Goal: Task Accomplishment & Management: Complete application form

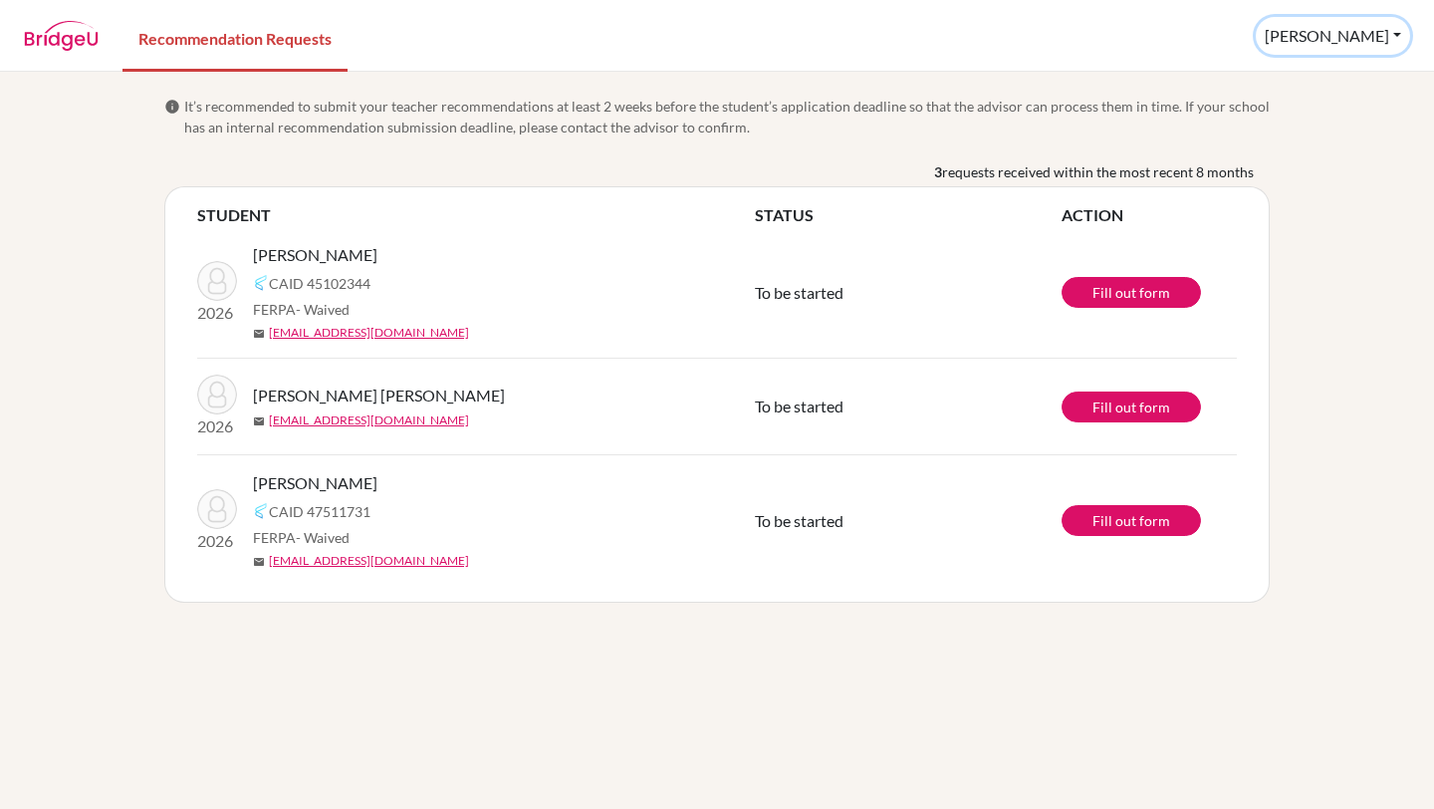
click at [1341, 40] on button "Augustina" at bounding box center [1333, 36] width 154 height 38
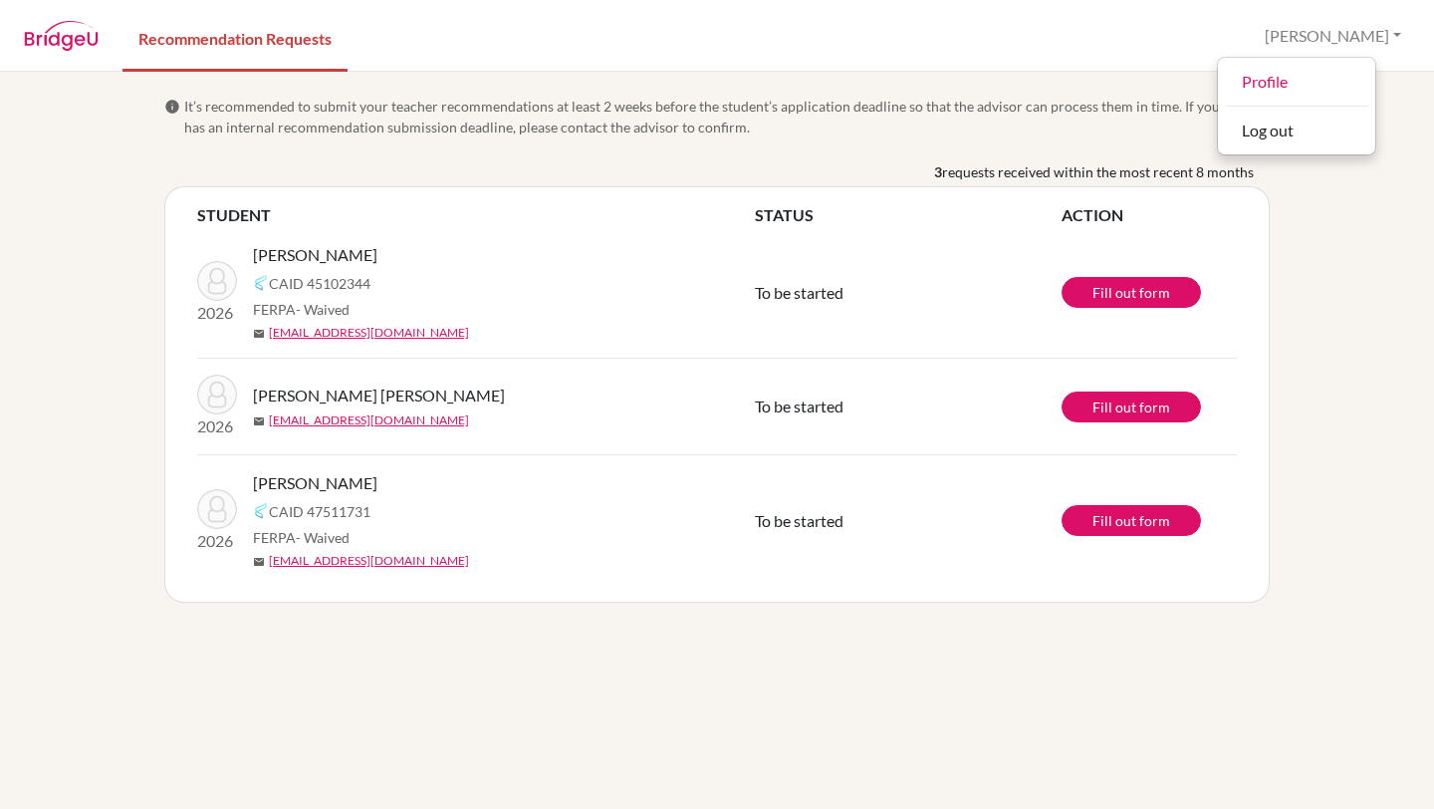
click at [890, 169] on div "3 requests received within the most recent 8 months" at bounding box center [716, 173] width 1105 height 25
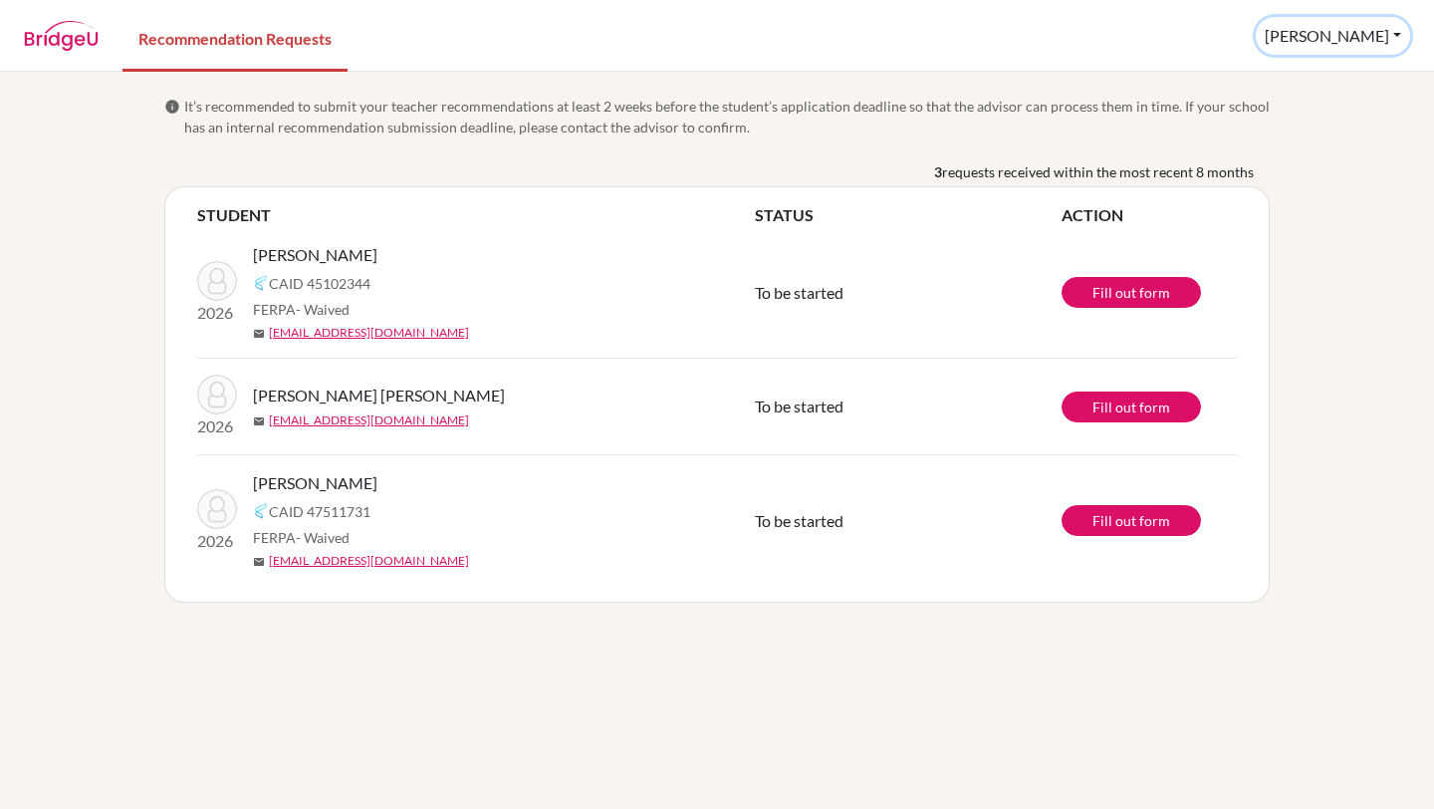
click at [1334, 33] on button "Augustina" at bounding box center [1333, 36] width 154 height 38
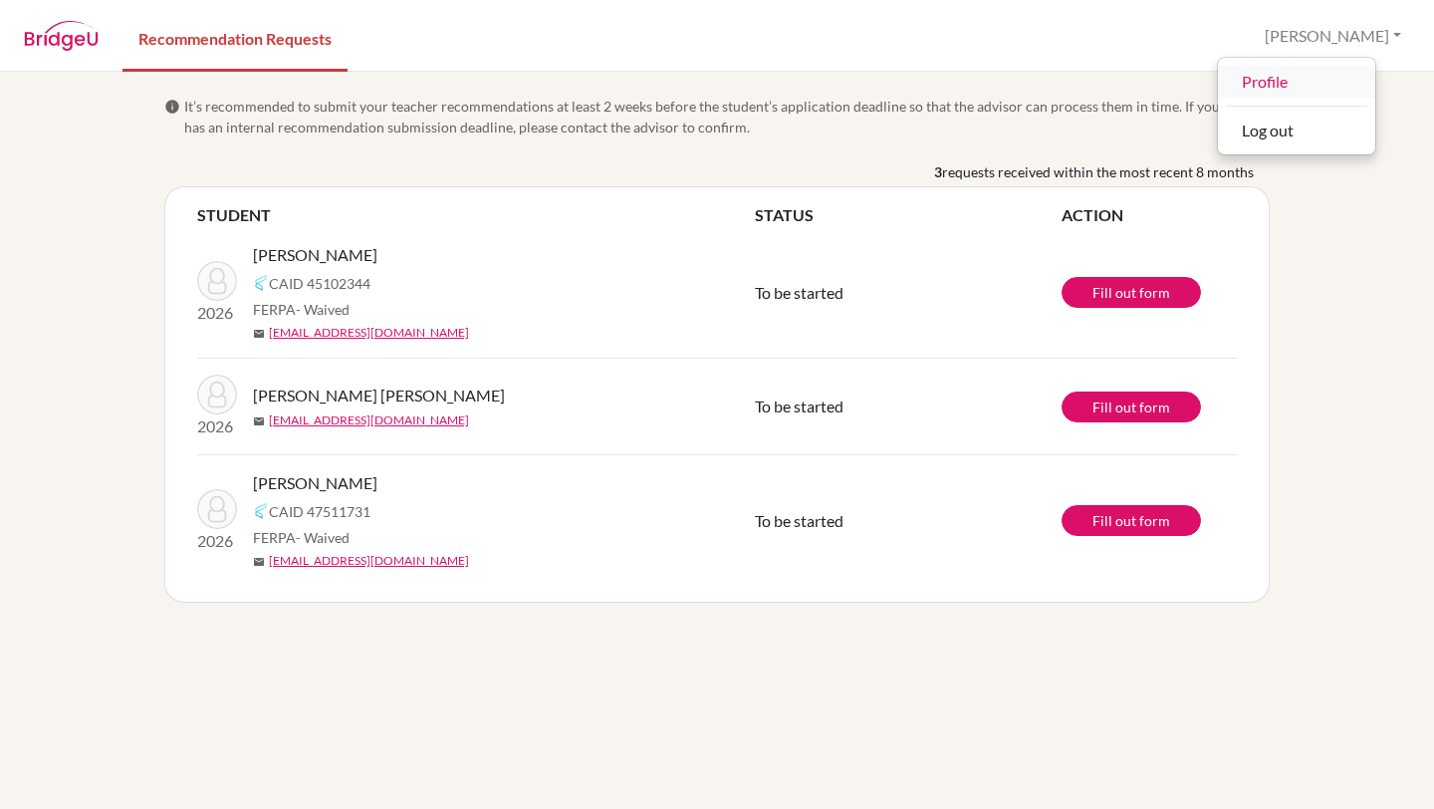
click at [1323, 86] on link "Profile" at bounding box center [1296, 82] width 157 height 32
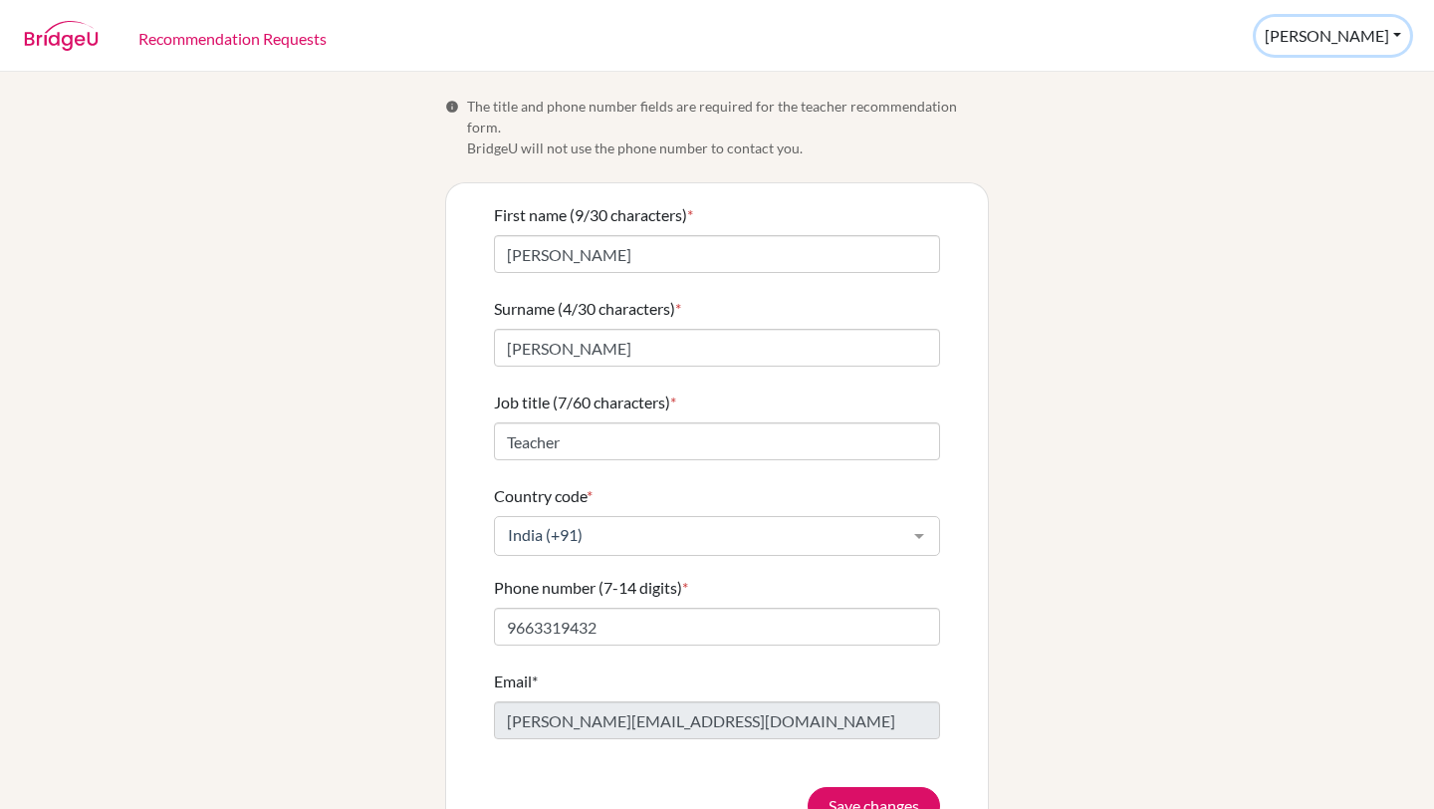
click at [1341, 54] on button "Augustina" at bounding box center [1333, 36] width 154 height 38
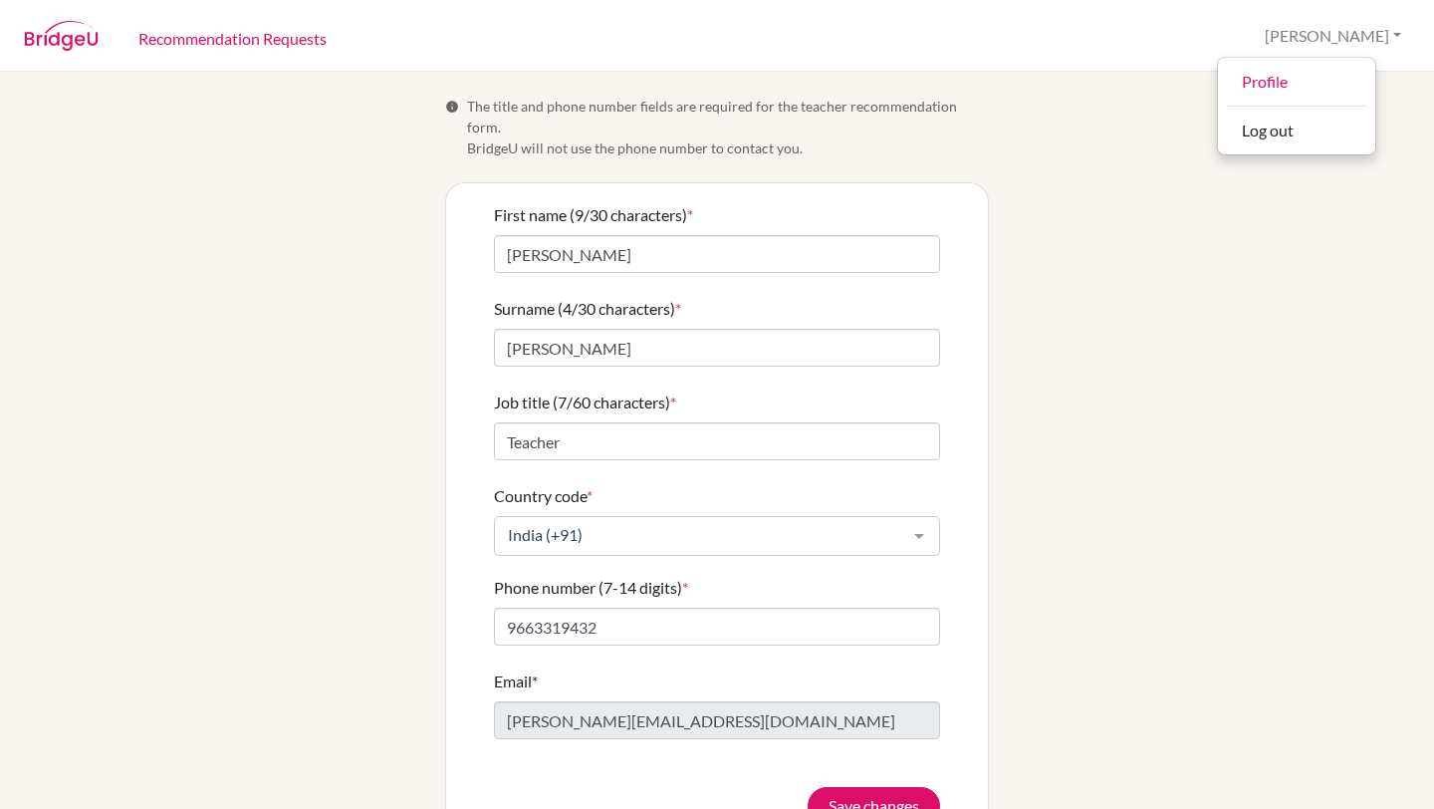
click at [1177, 284] on div "Info The title and phone number fields are required for the teacher recommendat…" at bounding box center [716, 471] width 1135 height 750
click at [401, 515] on div "Info The title and phone number fields are required for the teacher recommendat…" at bounding box center [716, 471] width 1135 height 750
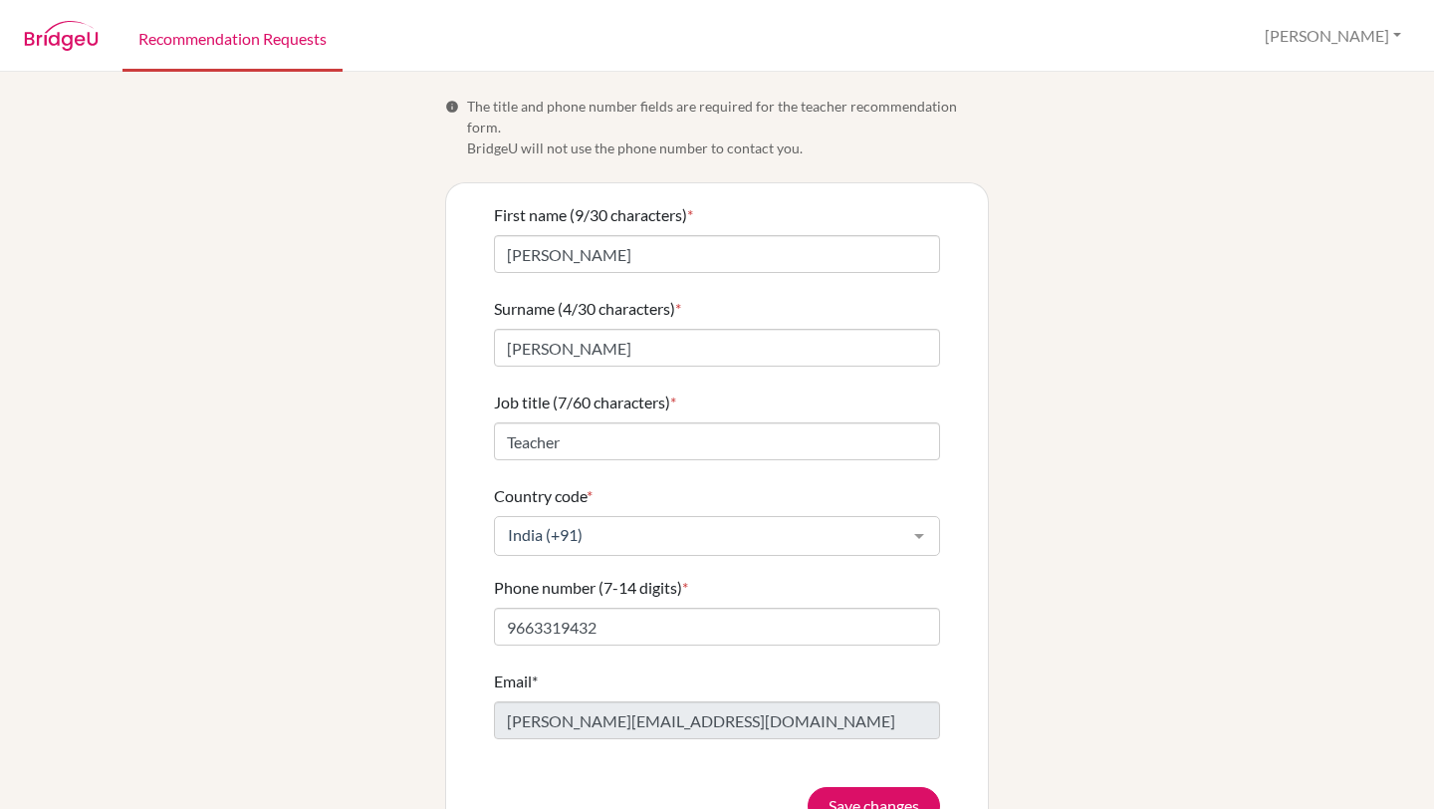
click at [253, 36] on link "Recommendation Requests" at bounding box center [232, 37] width 220 height 69
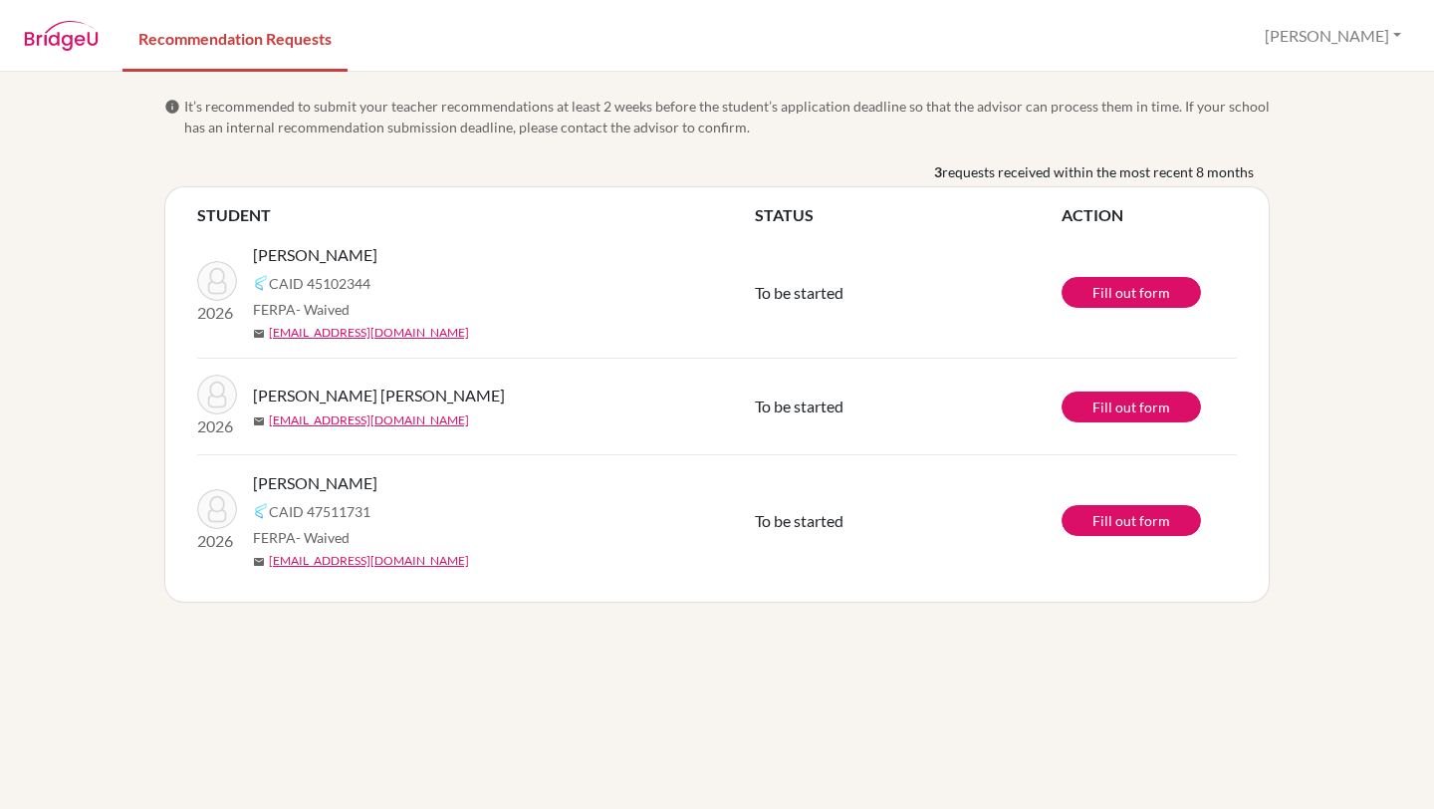
click at [1065, 171] on span "requests received within the most recent 8 months" at bounding box center [1098, 171] width 312 height 21
click at [84, 45] on img at bounding box center [61, 36] width 75 height 30
click at [70, 24] on img at bounding box center [61, 36] width 75 height 30
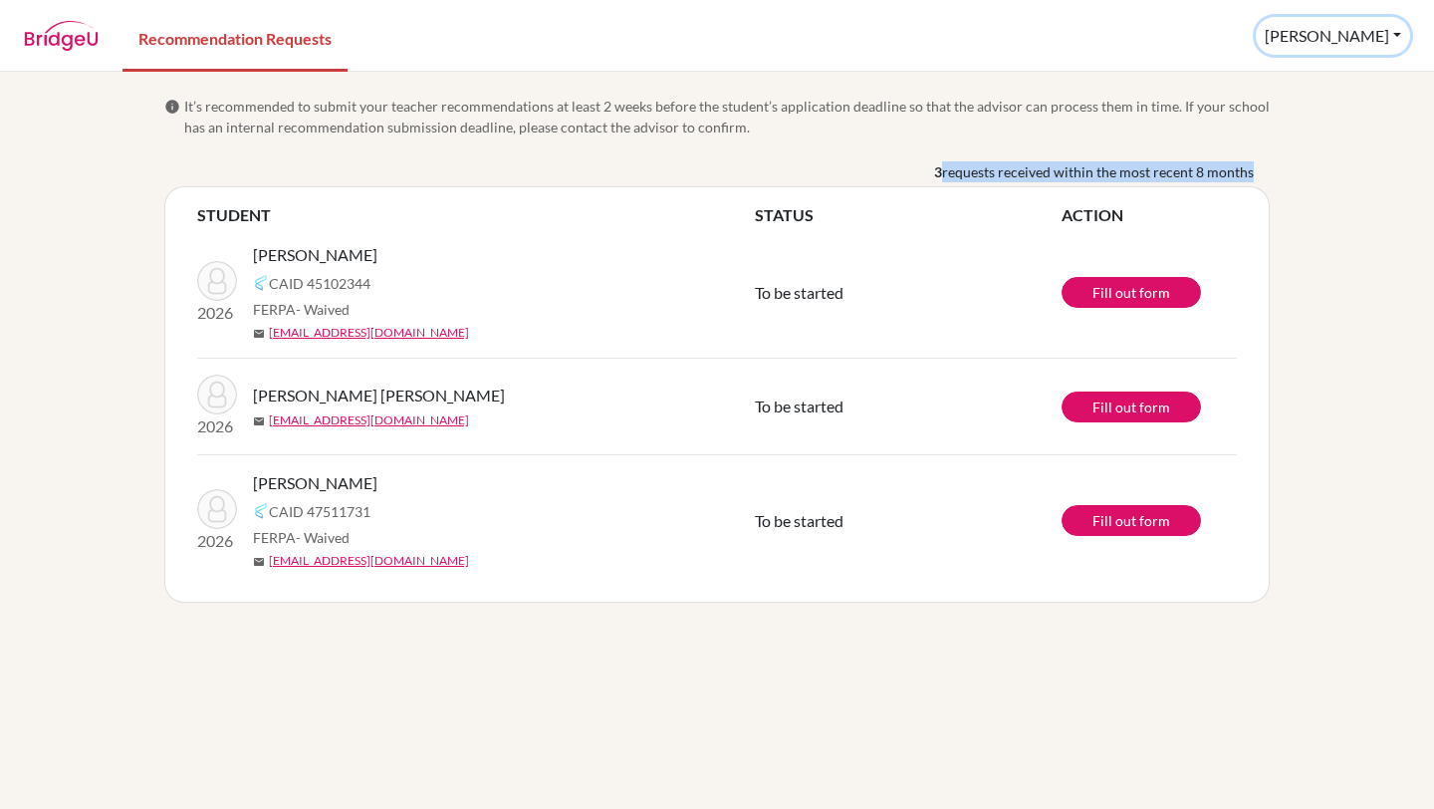
click at [1332, 36] on button "[PERSON_NAME]" at bounding box center [1333, 36] width 154 height 38
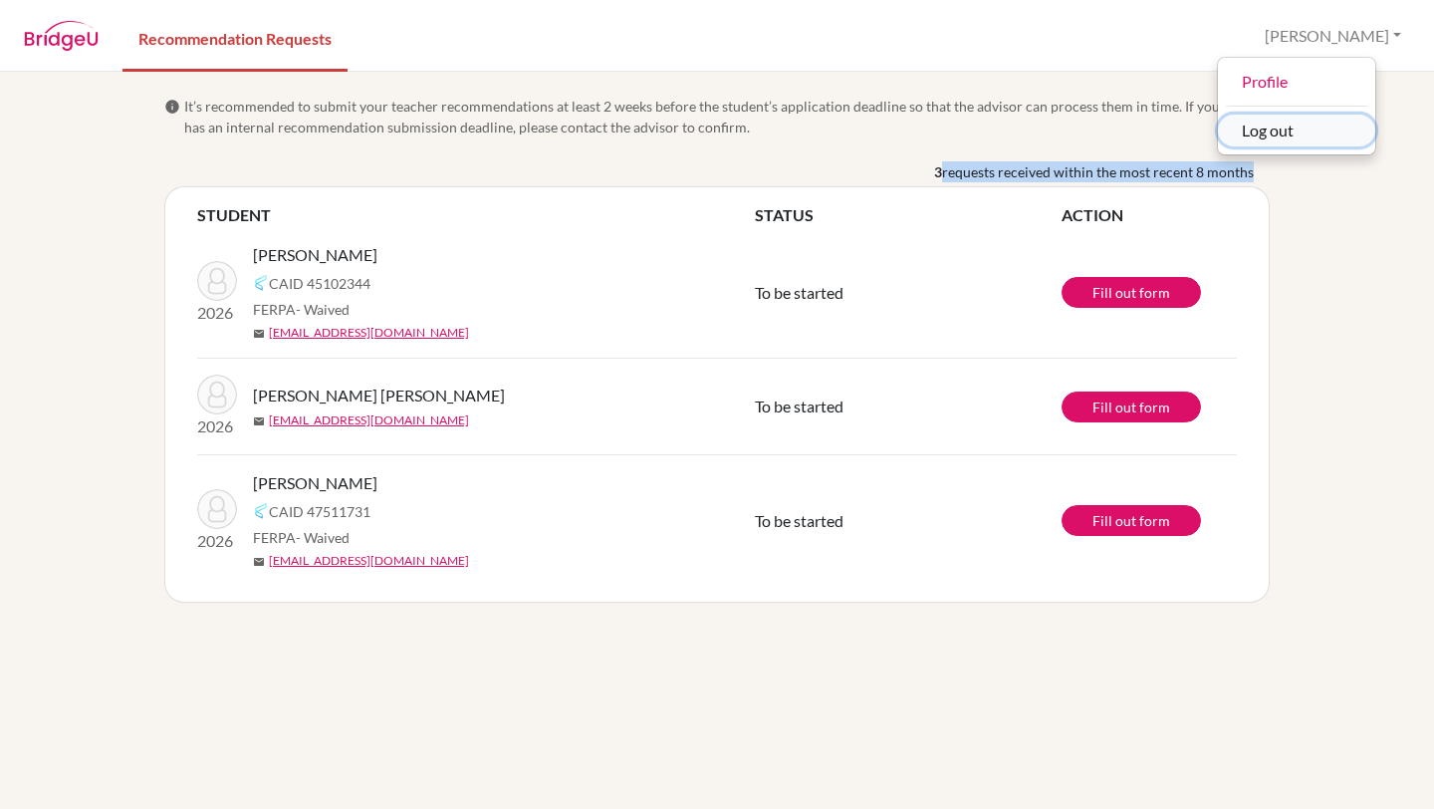
click at [1326, 133] on button "Log out" at bounding box center [1296, 131] width 157 height 32
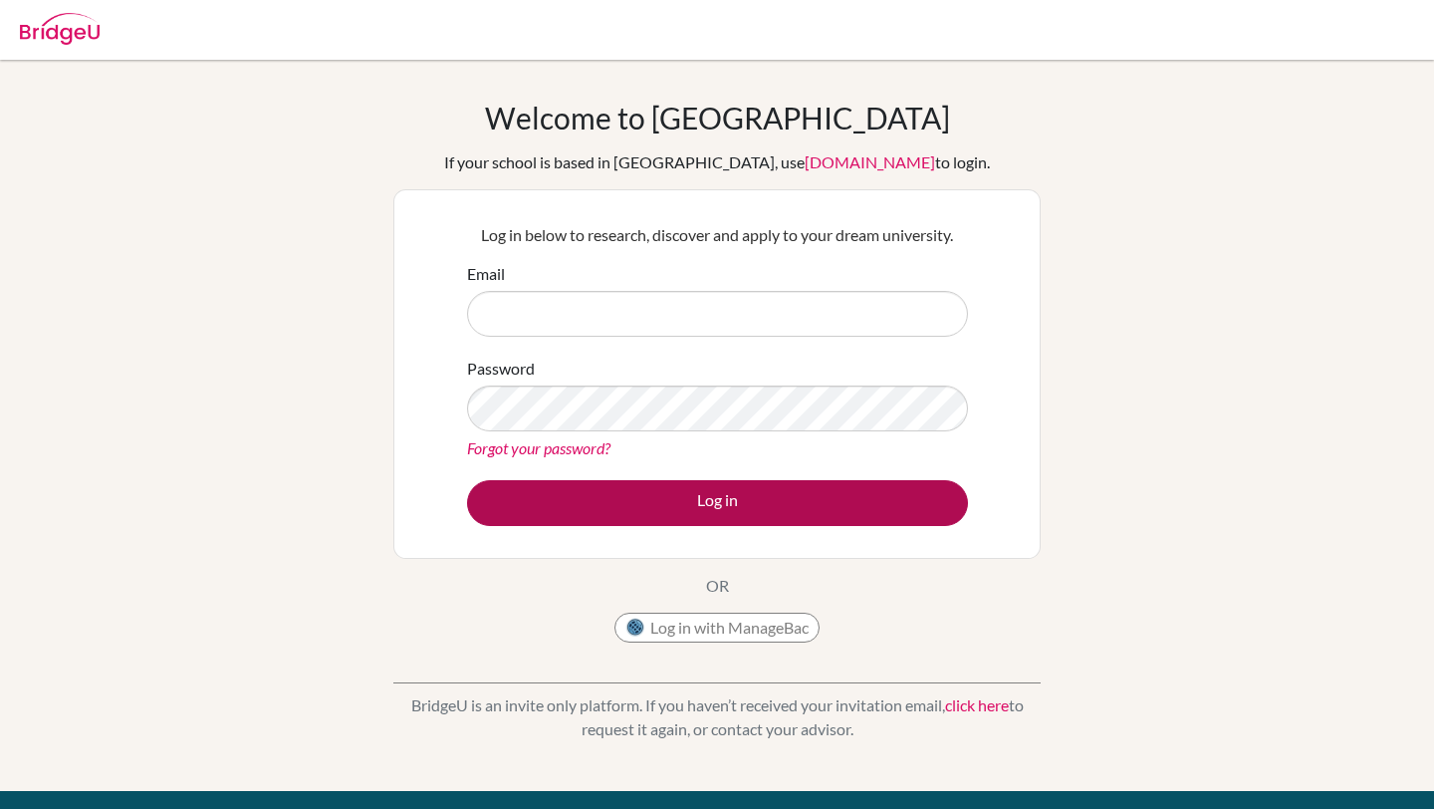
type input "[PERSON_NAME][EMAIL_ADDRESS][DOMAIN_NAME]"
click at [607, 491] on button "Log in" at bounding box center [717, 503] width 501 height 46
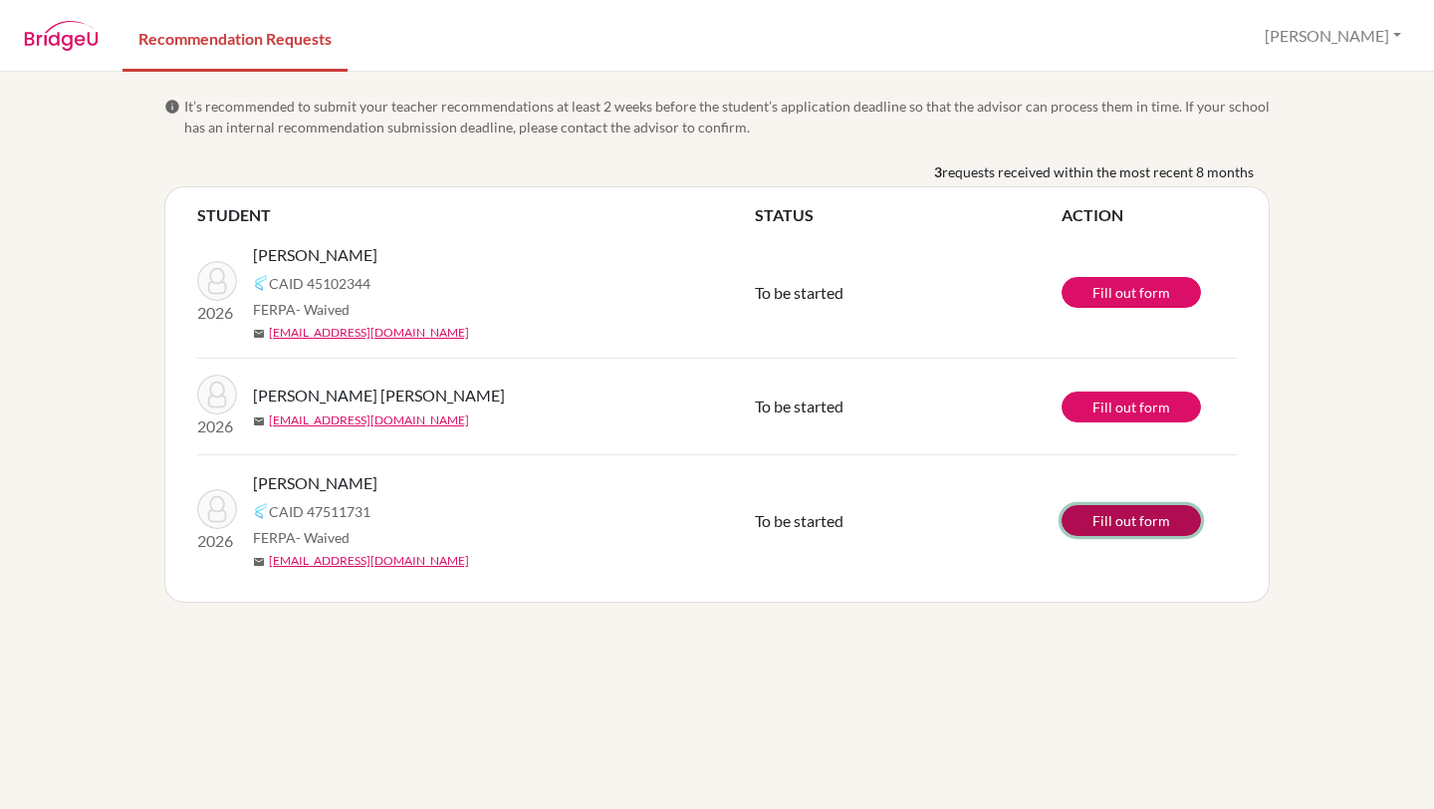
click at [1099, 531] on link "Fill out form" at bounding box center [1131, 520] width 139 height 31
click at [207, 32] on link "Recommendation Requests" at bounding box center [234, 37] width 225 height 69
click at [1353, 42] on button "[PERSON_NAME]" at bounding box center [1333, 36] width 154 height 38
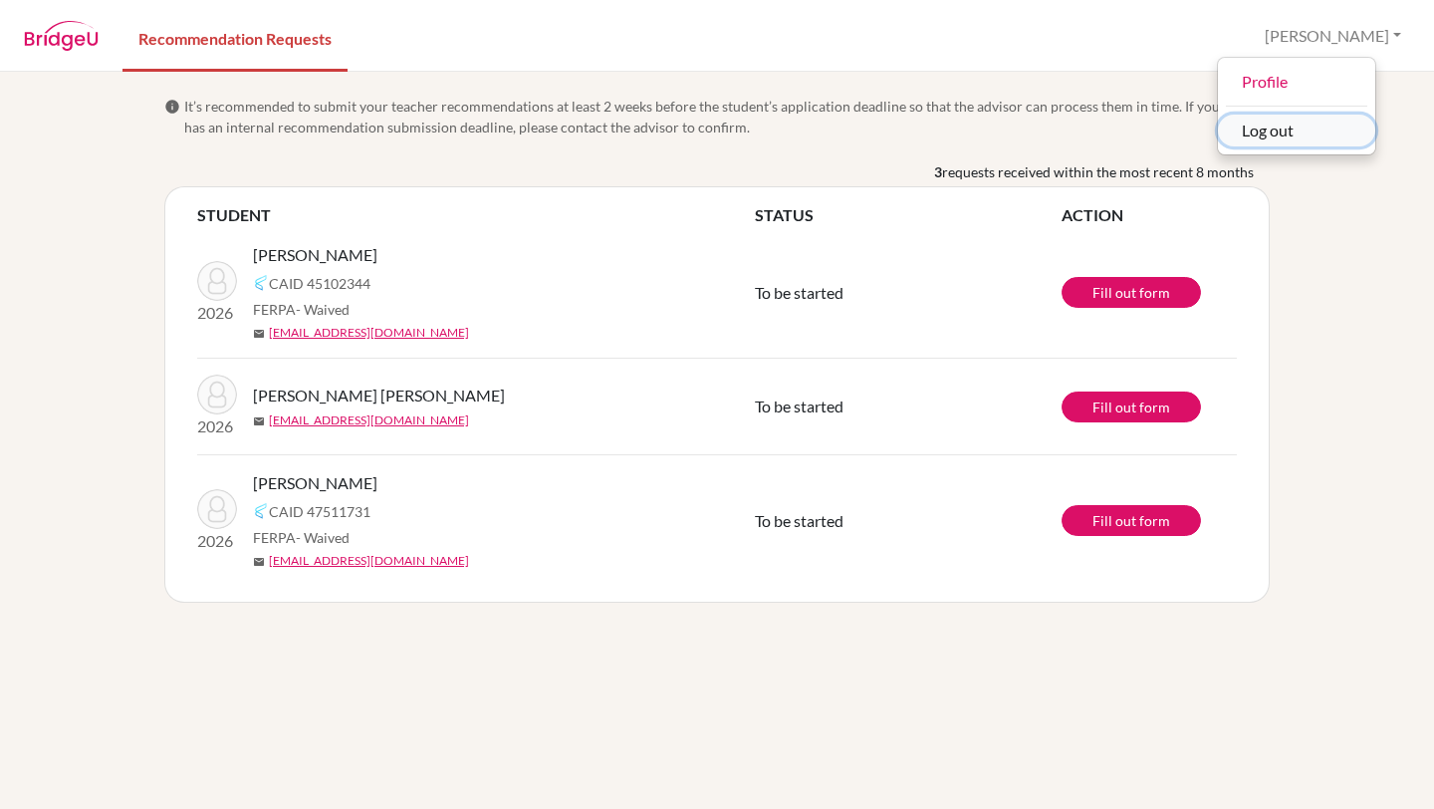
click at [1317, 128] on button "Log out" at bounding box center [1296, 131] width 157 height 32
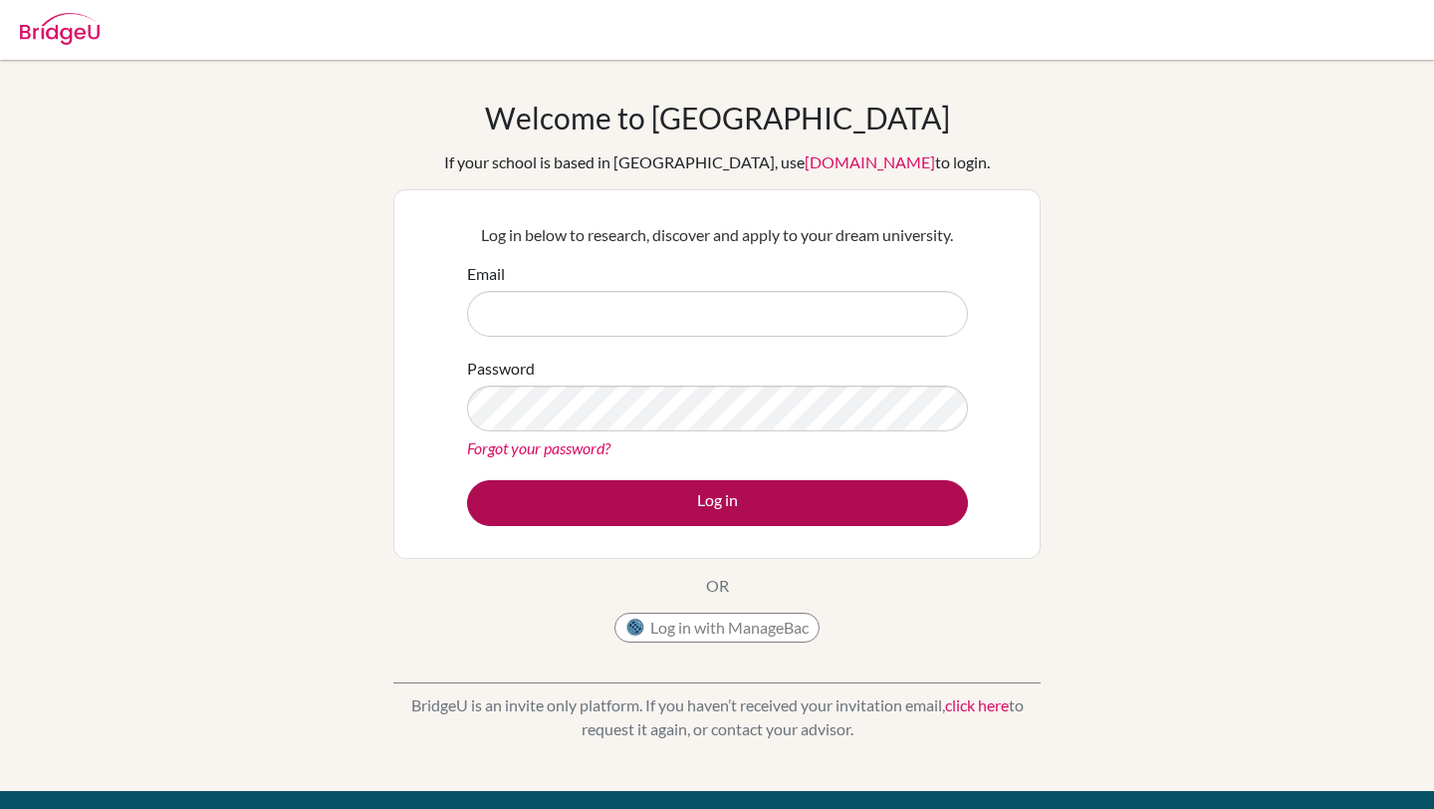
type input "augustina@inventureacademy.com"
click at [712, 496] on button "Log in" at bounding box center [717, 503] width 501 height 46
